Goal: Transaction & Acquisition: Purchase product/service

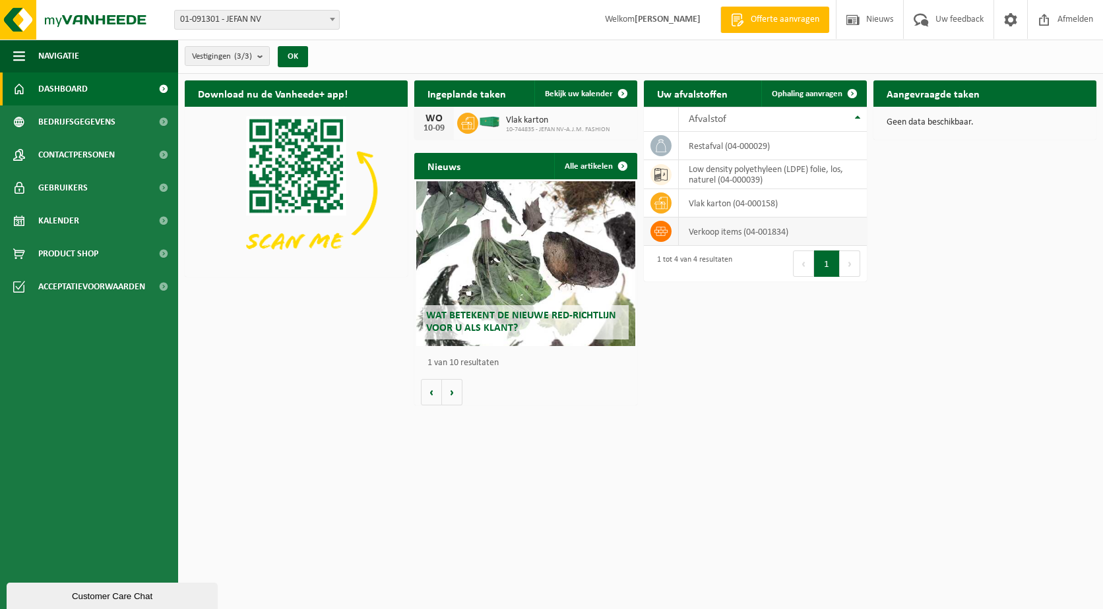
click at [731, 237] on td "verkoop items (04-001834)" at bounding box center [773, 232] width 188 height 28
click at [808, 95] on span "Ophaling aanvragen" at bounding box center [806, 94] width 71 height 9
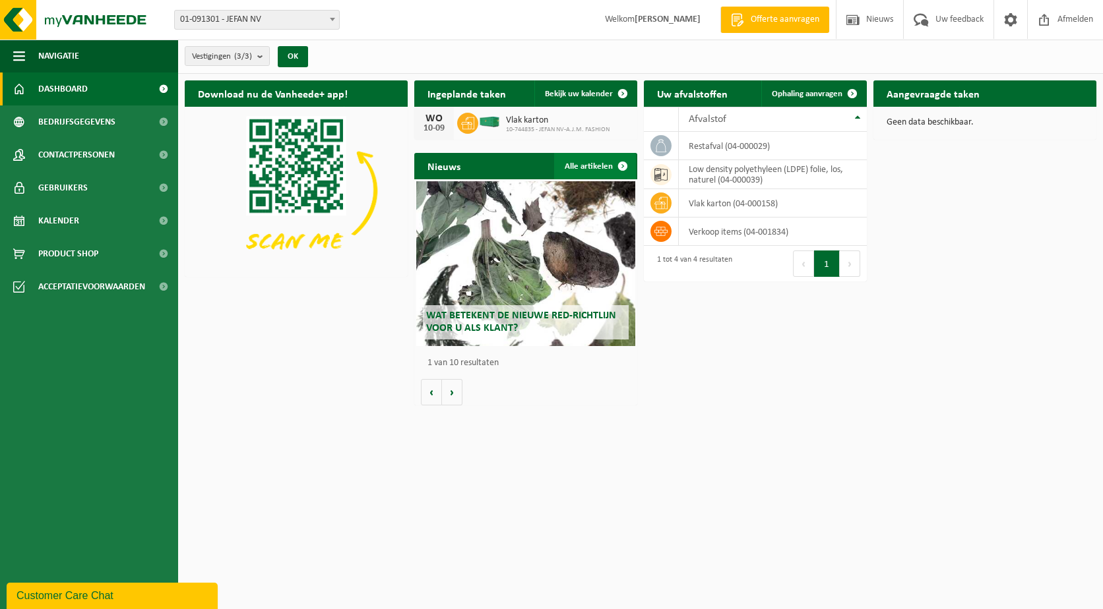
click at [601, 167] on link "Alle artikelen" at bounding box center [595, 166] width 82 height 26
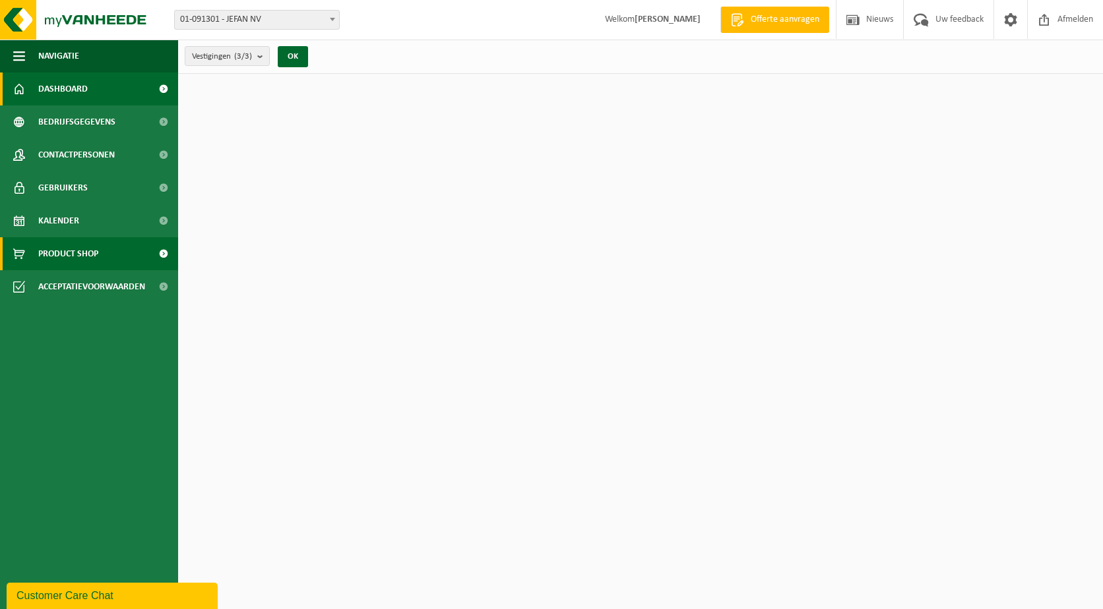
click at [85, 251] on span "Product Shop" at bounding box center [68, 253] width 60 height 33
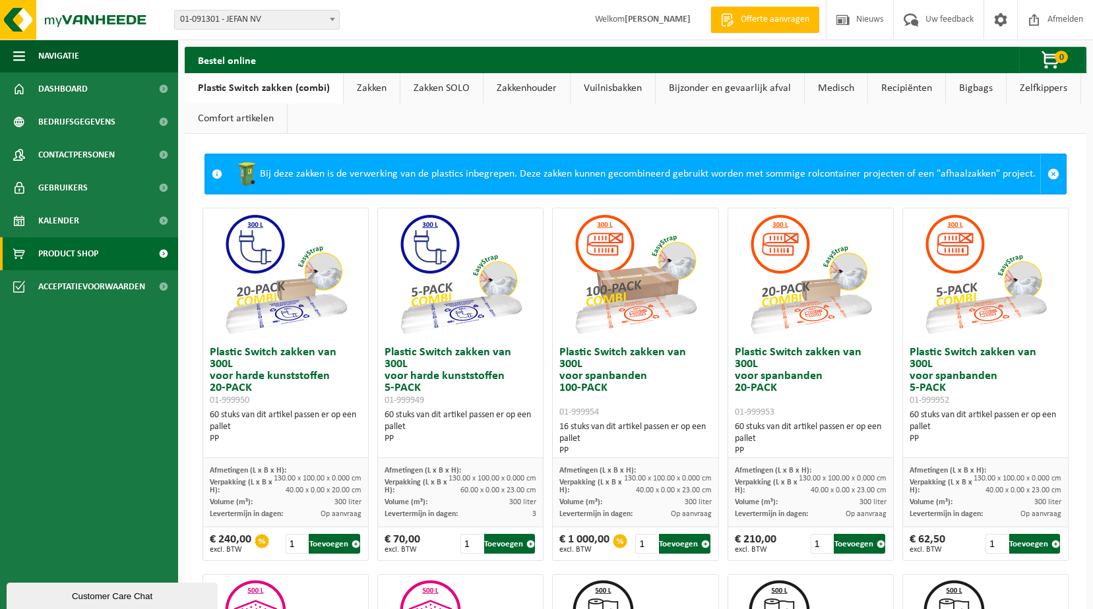
click at [421, 87] on link "Zakken SOLO" at bounding box center [441, 88] width 82 height 30
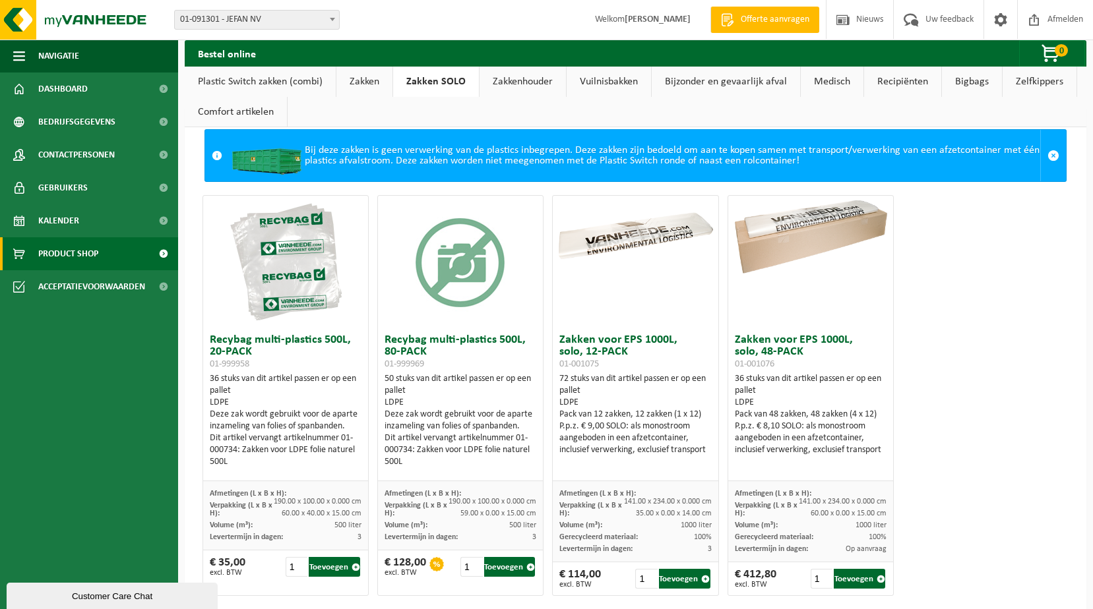
scroll to position [44, 0]
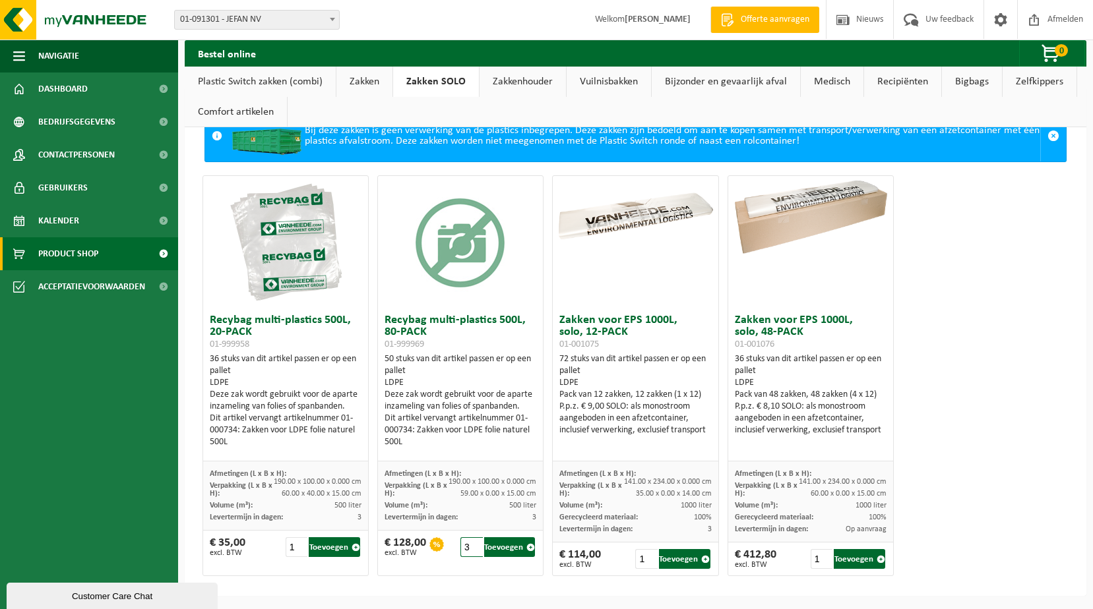
click at [470, 547] on input "3" at bounding box center [471, 547] width 22 height 20
click at [470, 549] on input "2" at bounding box center [471, 547] width 22 height 20
click at [499, 547] on button "Toevoegen" at bounding box center [509, 547] width 51 height 20
type input "1"
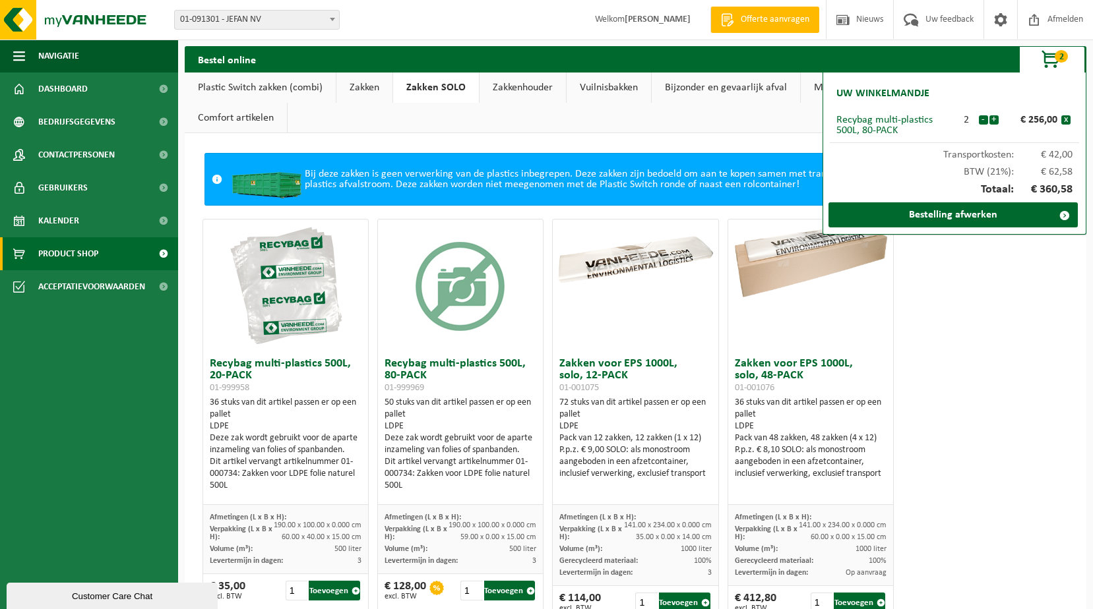
scroll to position [0, 0]
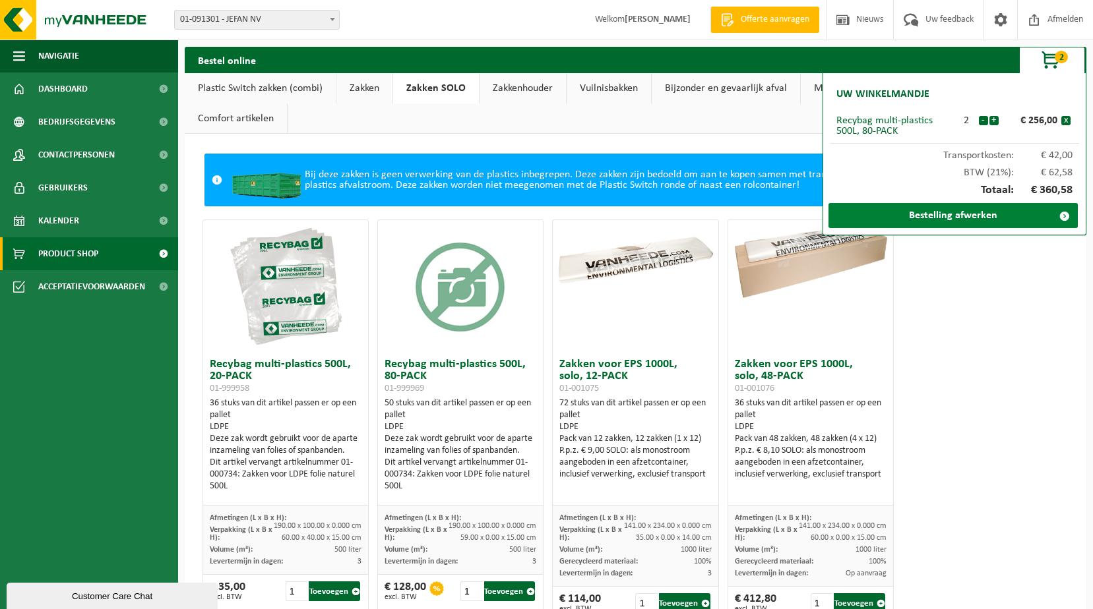
click at [917, 226] on link "Bestelling afwerken" at bounding box center [952, 215] width 249 height 25
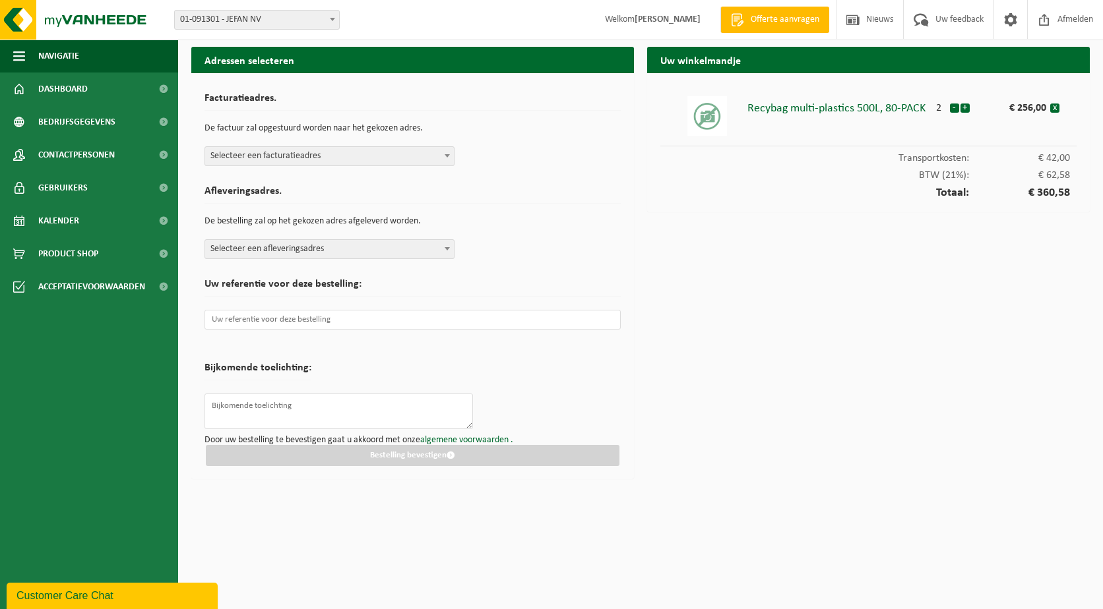
click at [331, 150] on span "Selecteer een facturatieadres" at bounding box center [329, 156] width 249 height 18
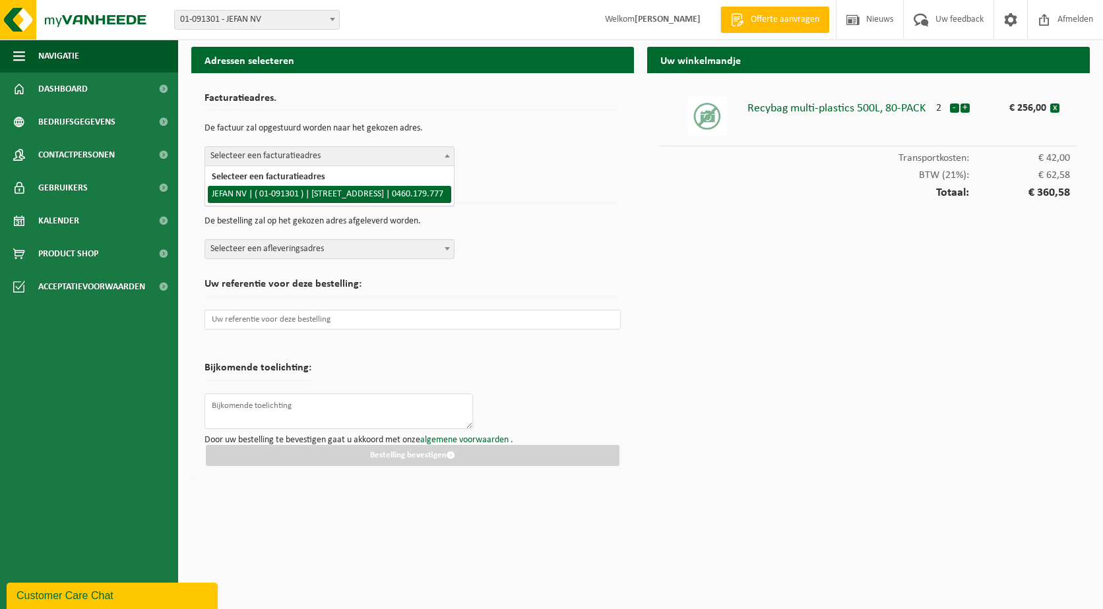
select select "12377"
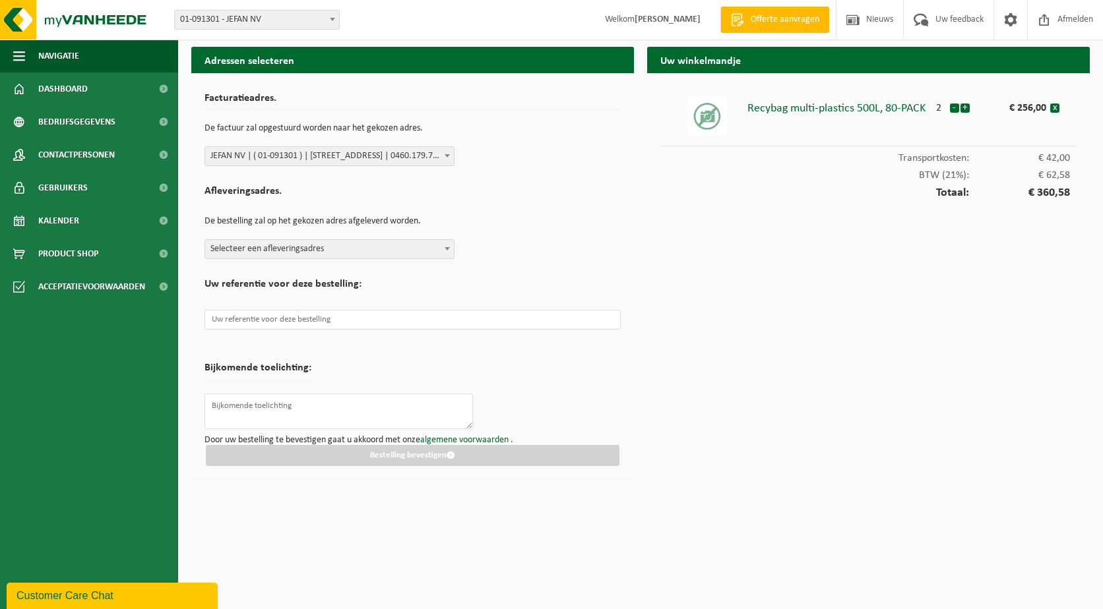
click at [303, 251] on span "Selecteer een afleveringsadres" at bounding box center [329, 249] width 249 height 18
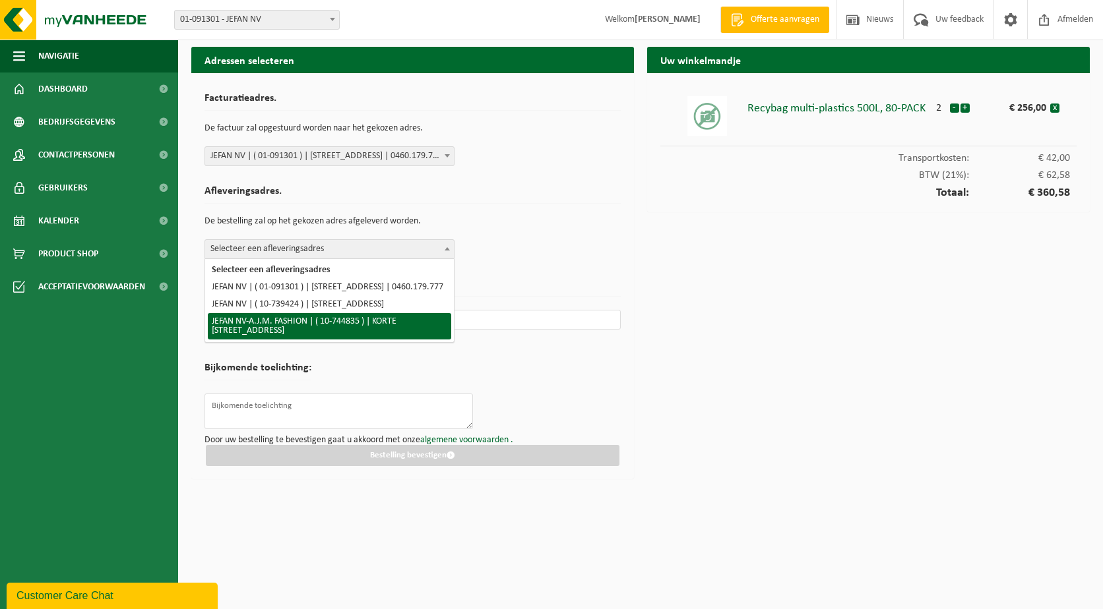
select select "12384"
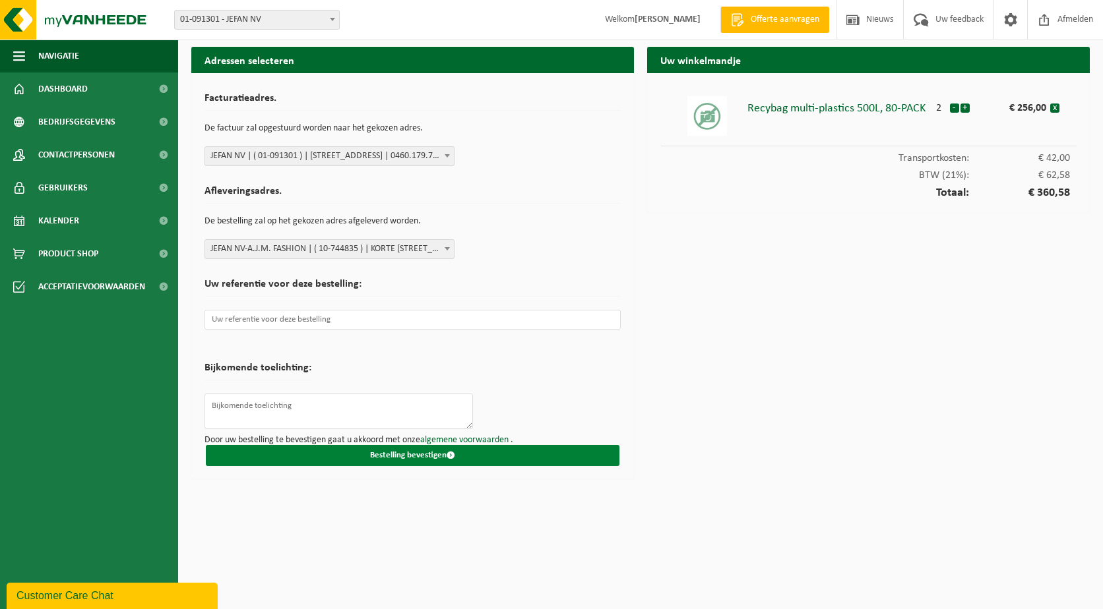
click at [289, 453] on button "Bestelling bevestigen" at bounding box center [412, 455] width 413 height 21
